Goal: Task Accomplishment & Management: Use online tool/utility

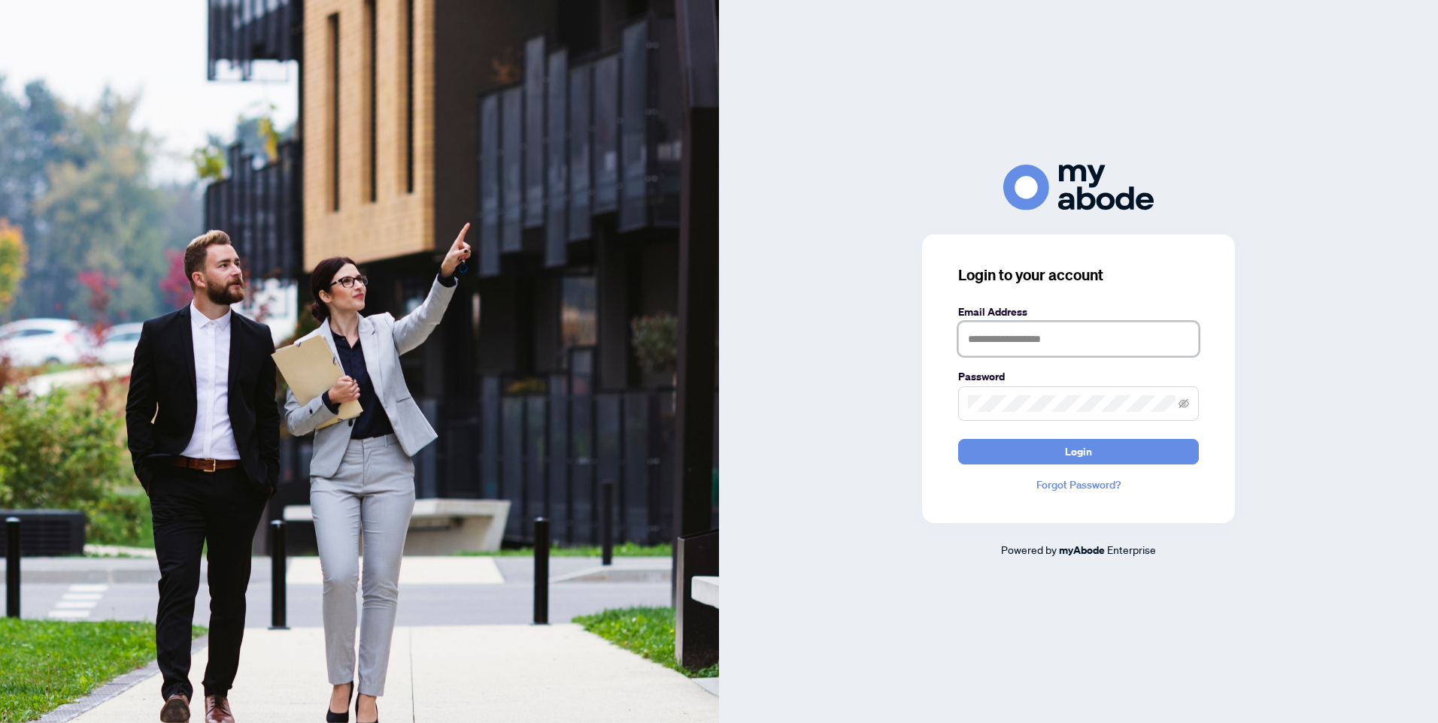
click at [1011, 344] on input "text" at bounding box center [1078, 339] width 241 height 35
type input "**********"
click at [977, 459] on button "Login" at bounding box center [1078, 452] width 241 height 26
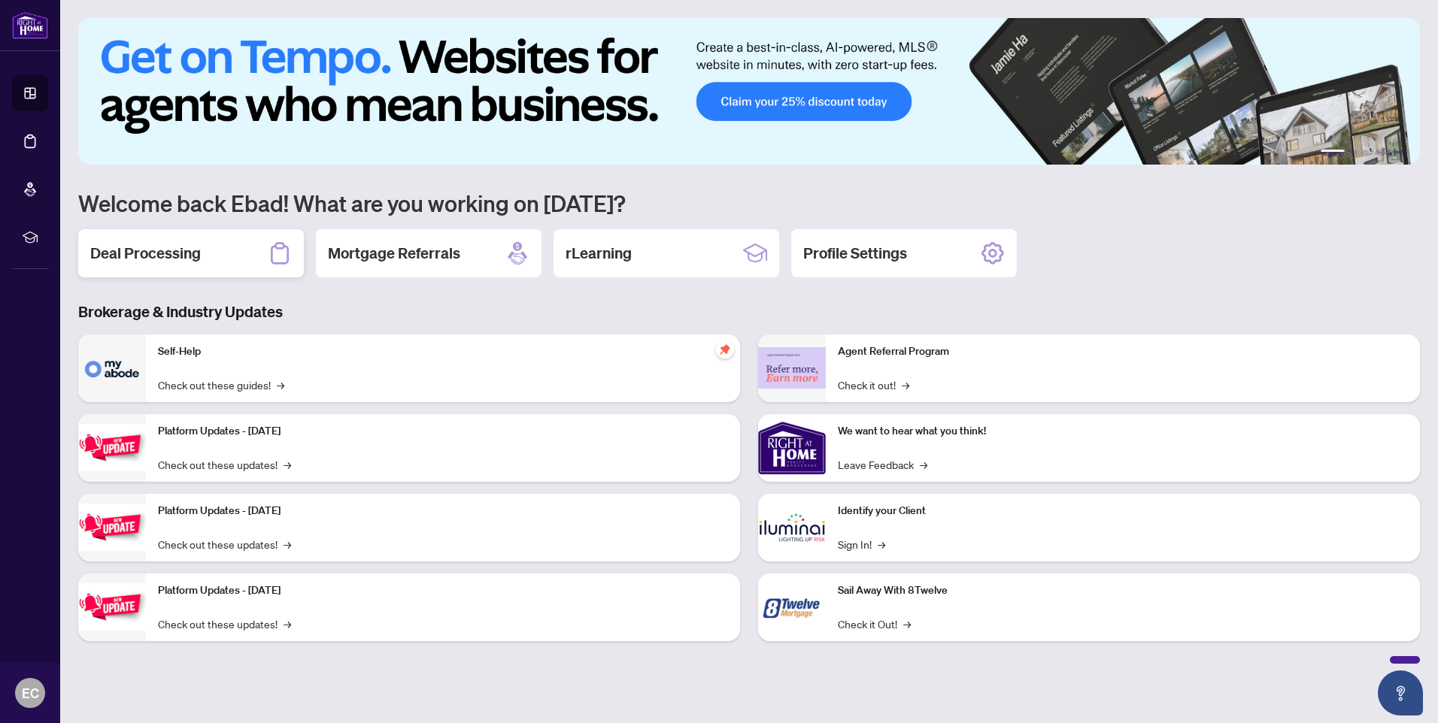
click at [138, 260] on h2 "Deal Processing" at bounding box center [145, 253] width 111 height 21
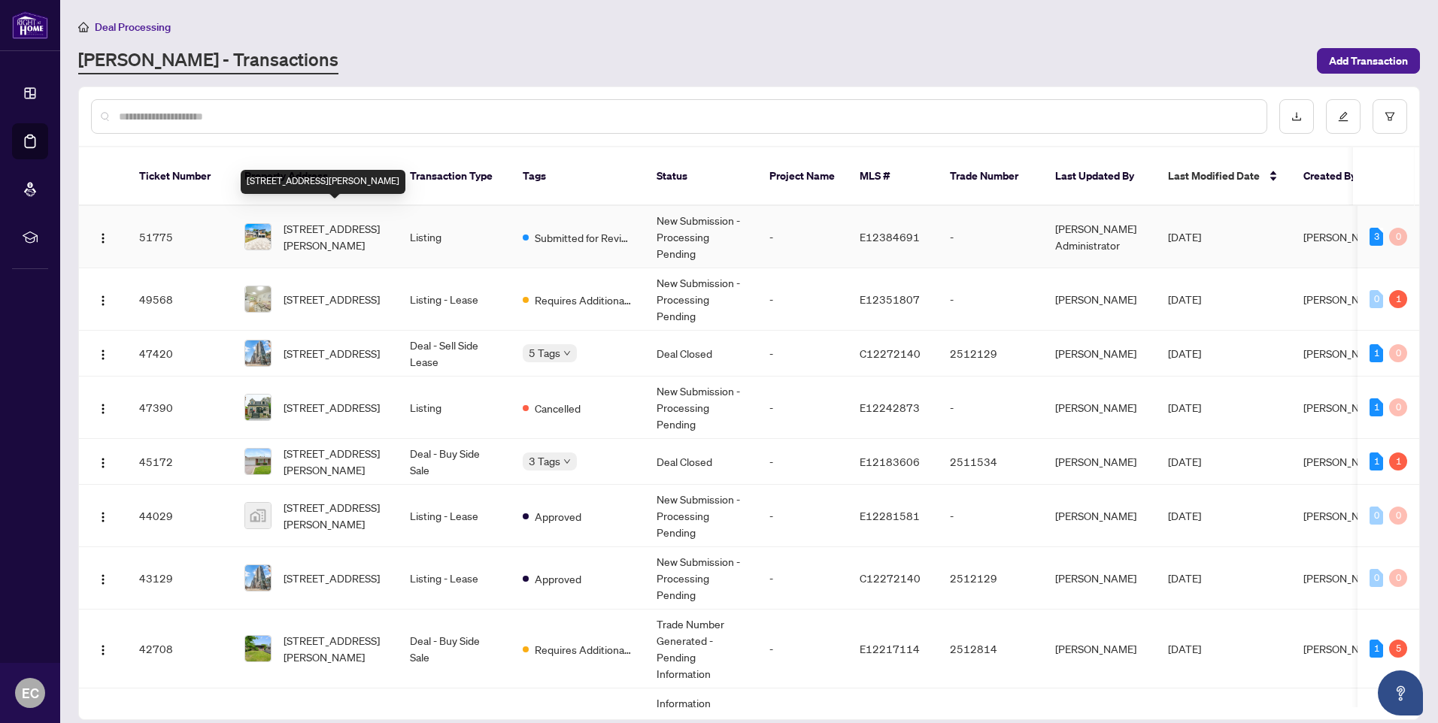
click at [317, 220] on span "[STREET_ADDRESS][PERSON_NAME]" at bounding box center [335, 236] width 102 height 33
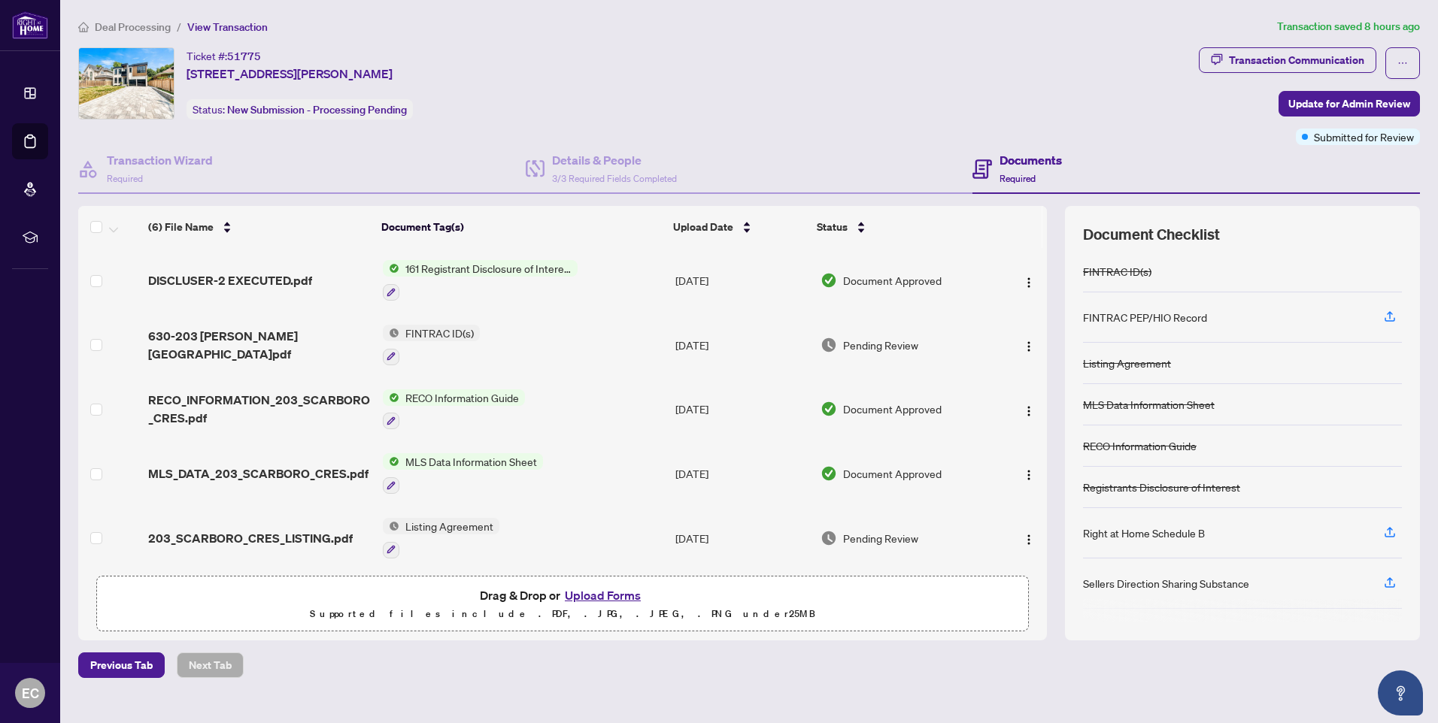
click at [534, 271] on span "161 Registrant Disclosure of Interest - Disposition ofProperty" at bounding box center [488, 268] width 178 height 17
click at [1023, 281] on img "button" at bounding box center [1029, 283] width 12 height 12
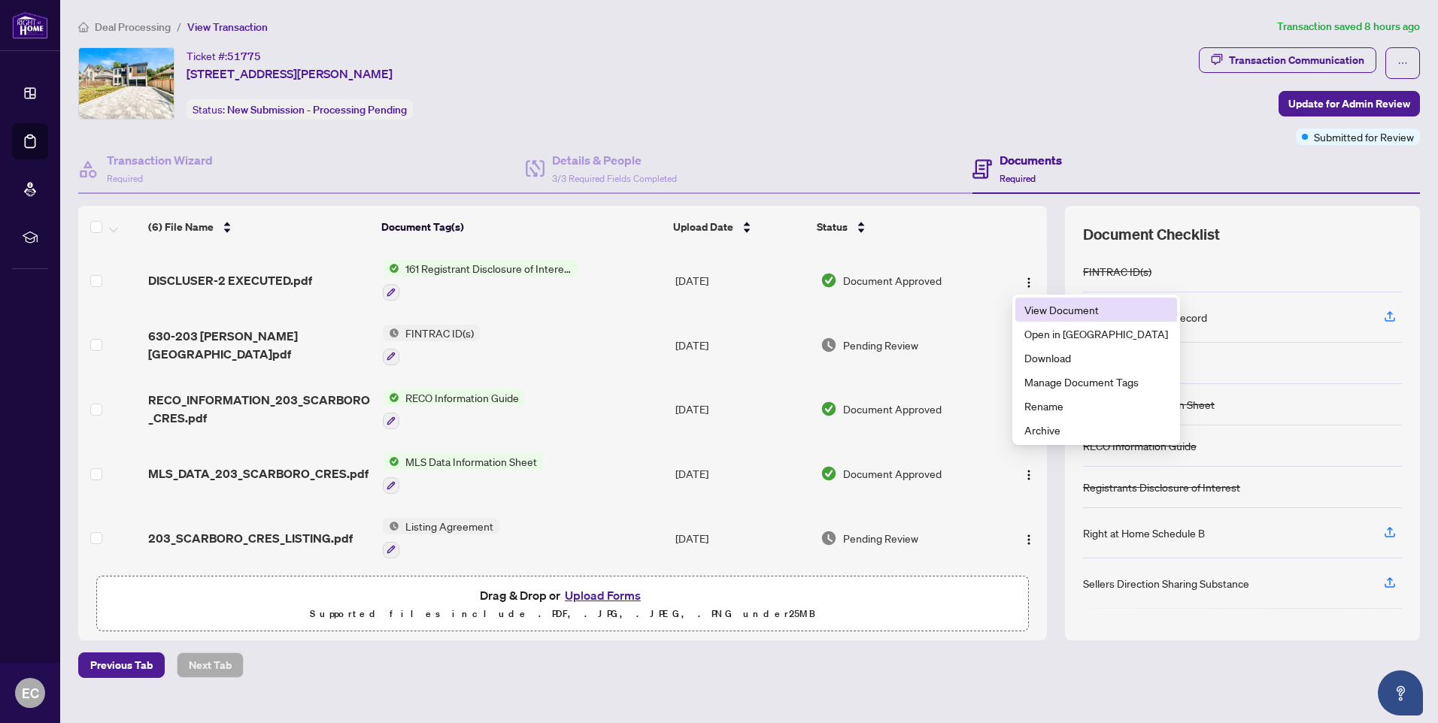
click at [1047, 310] on span "View Document" at bounding box center [1096, 310] width 144 height 17
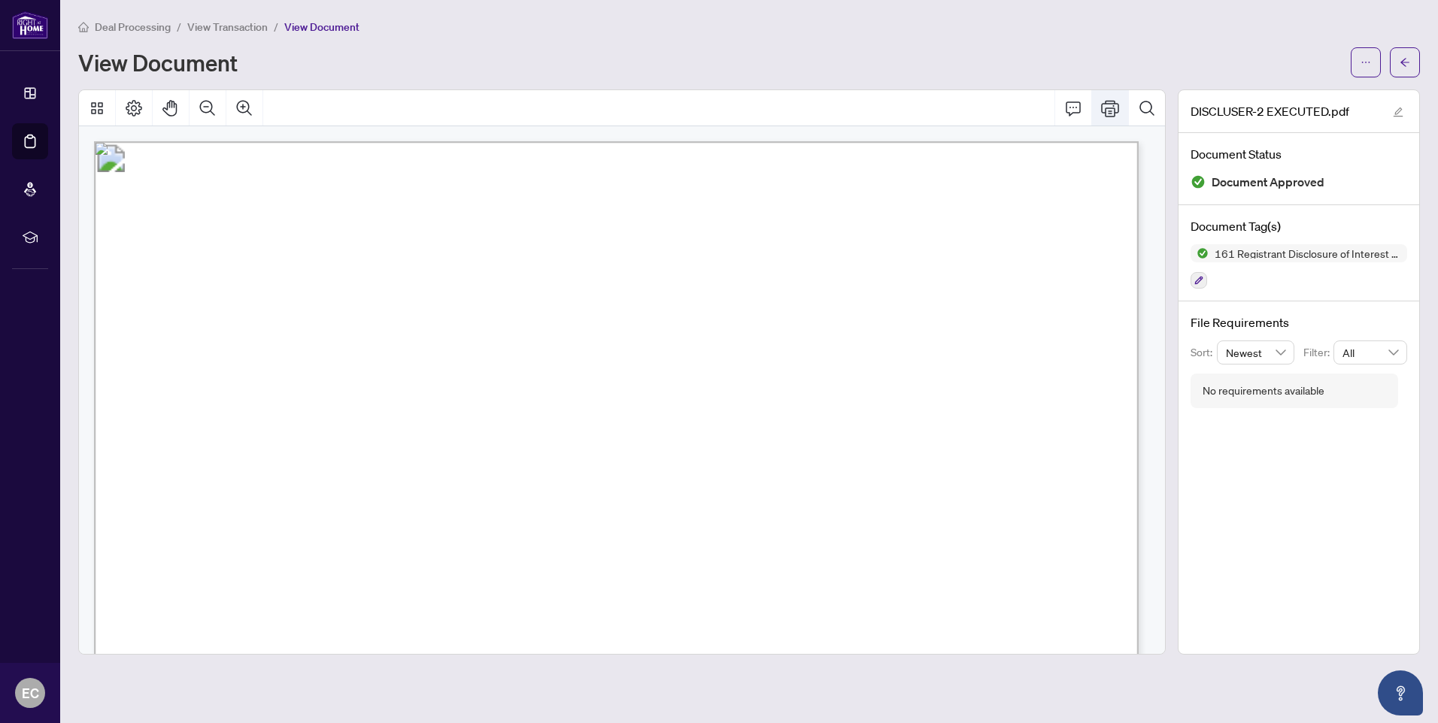
click at [1114, 109] on icon "Print" at bounding box center [1110, 108] width 18 height 18
